Goal: Navigation & Orientation: Find specific page/section

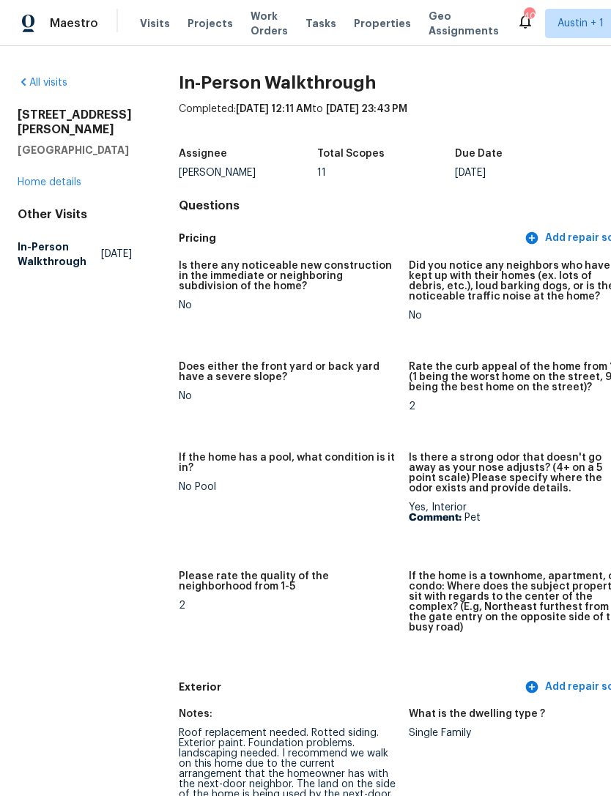
click at [354, 29] on span "Properties" at bounding box center [382, 23] width 57 height 15
